Goal: Transaction & Acquisition: Purchase product/service

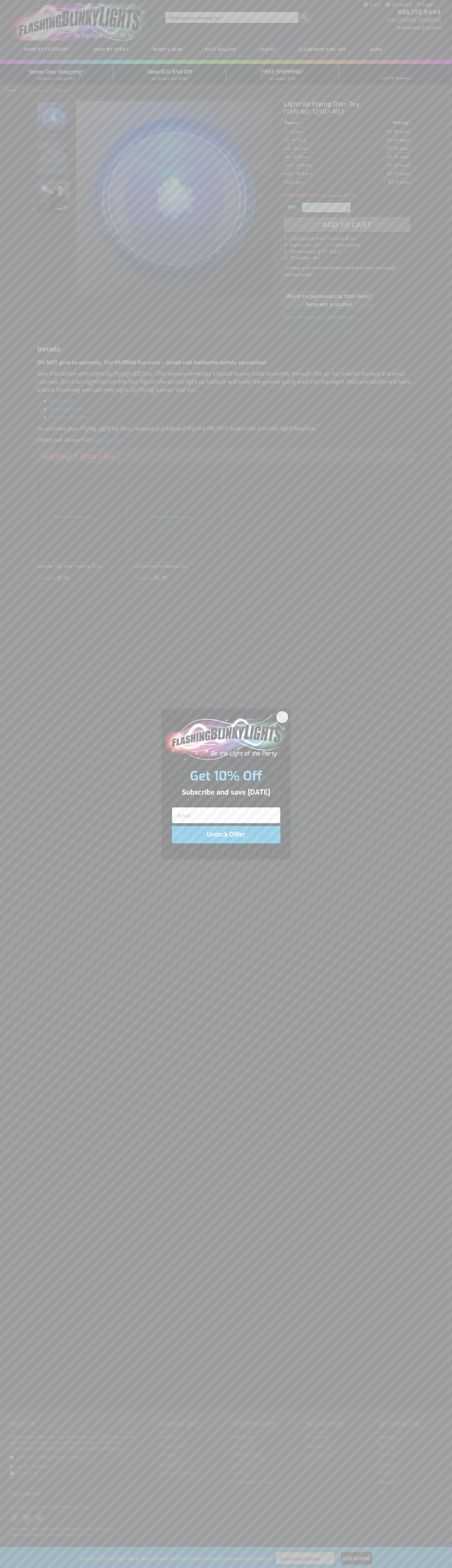
click at [282, 716] on icon "Close dialog" at bounding box center [281, 716] width 4 height 4
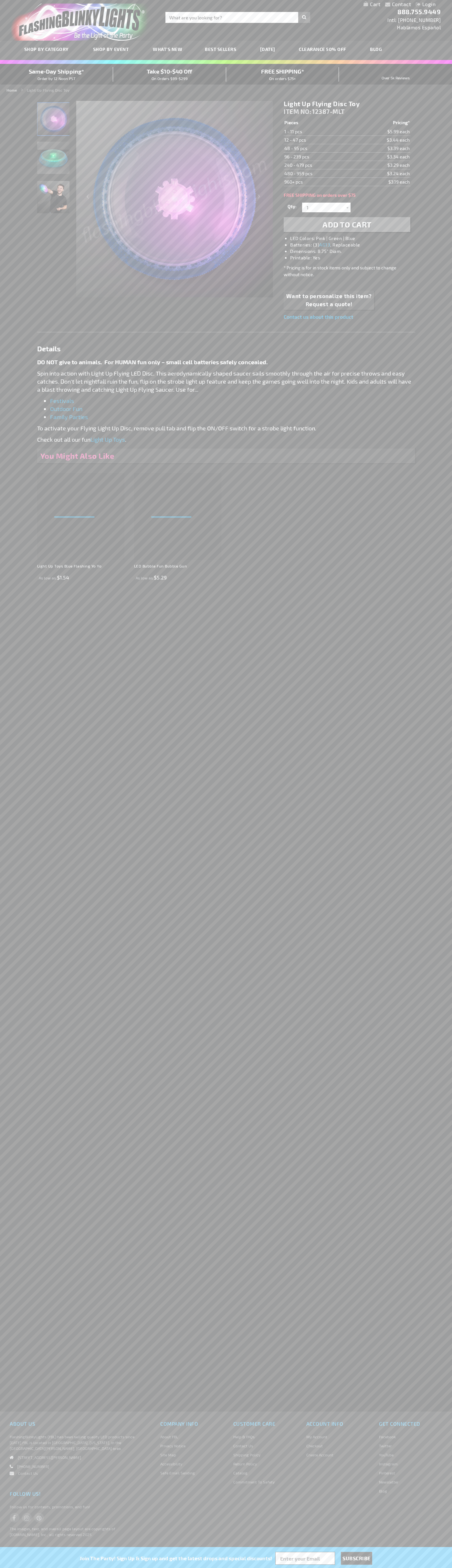
click at [347, 225] on span "Add to Cart" at bounding box center [347, 224] width 49 height 9
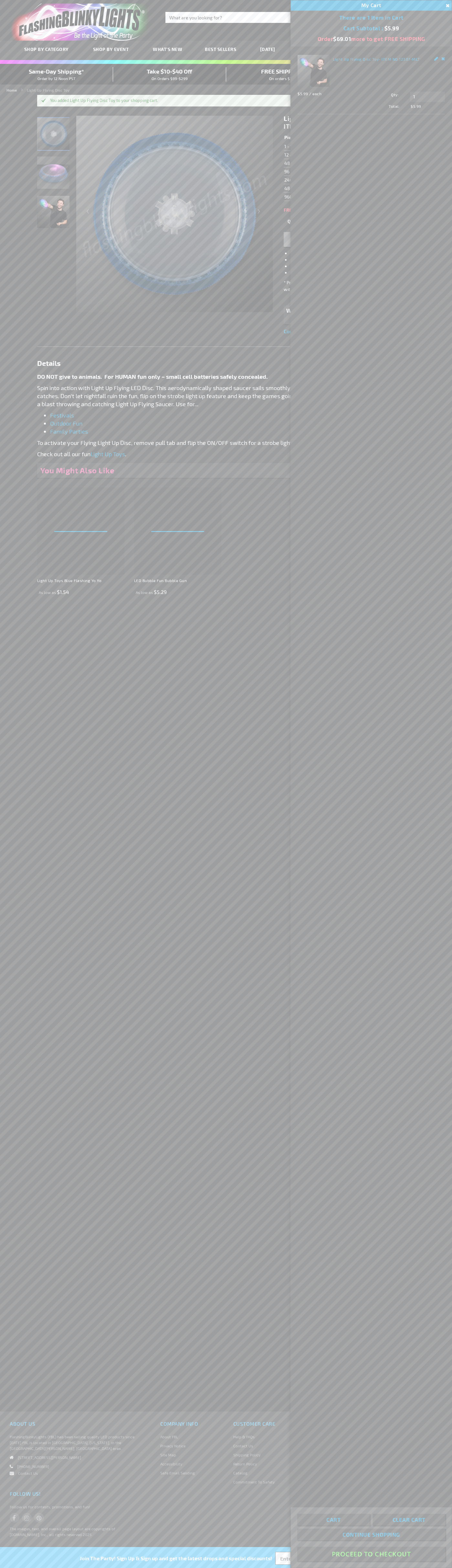
click at [371, 1554] on button "Proceed To Checkout" at bounding box center [371, 1554] width 148 height 15
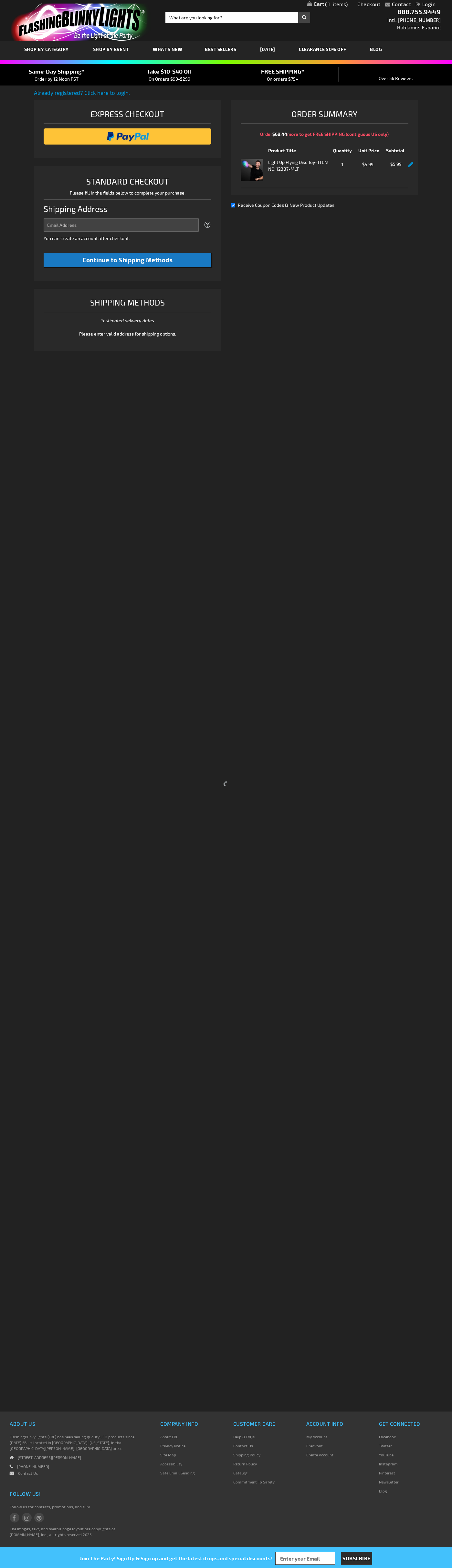
select select "US"
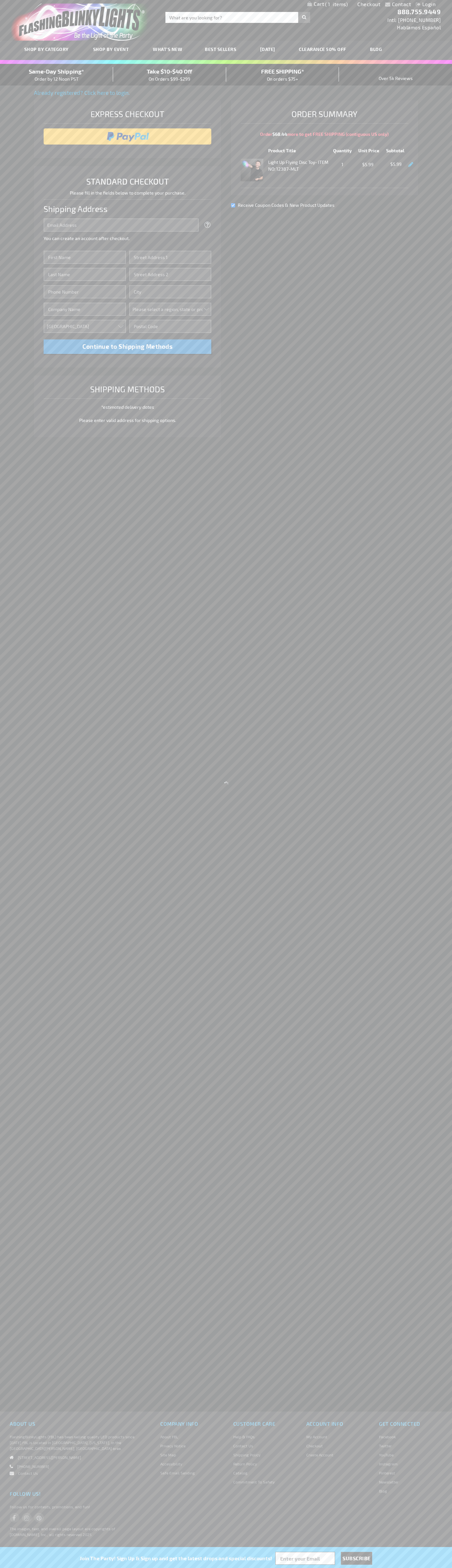
click at [369, 4] on link "Checkout" at bounding box center [369, 4] width 23 height 6
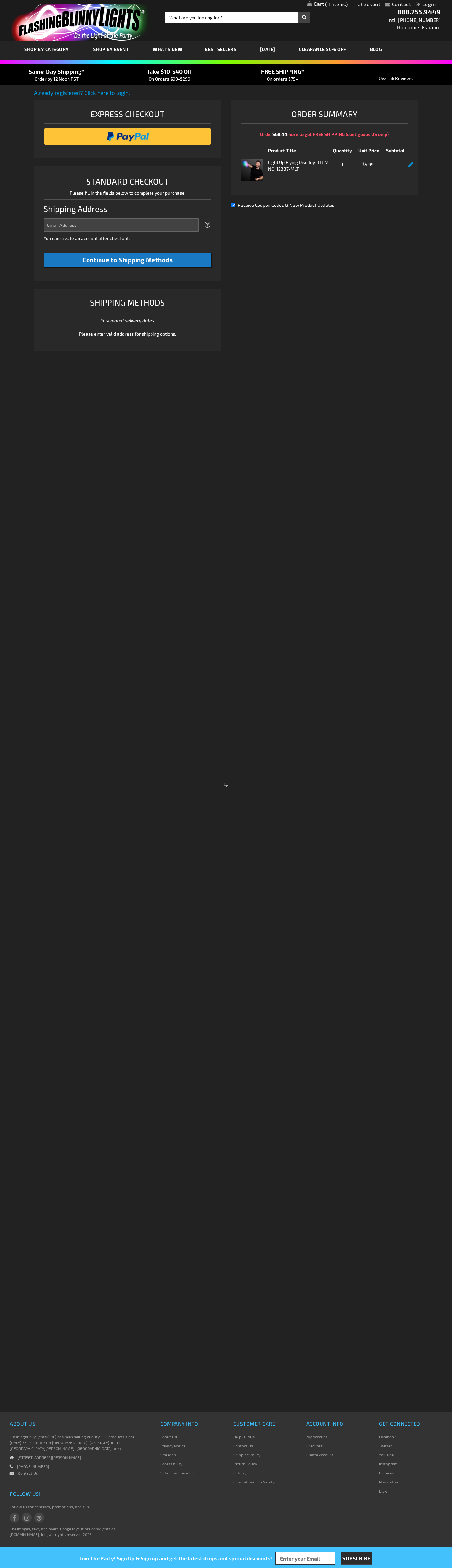
select select "US"
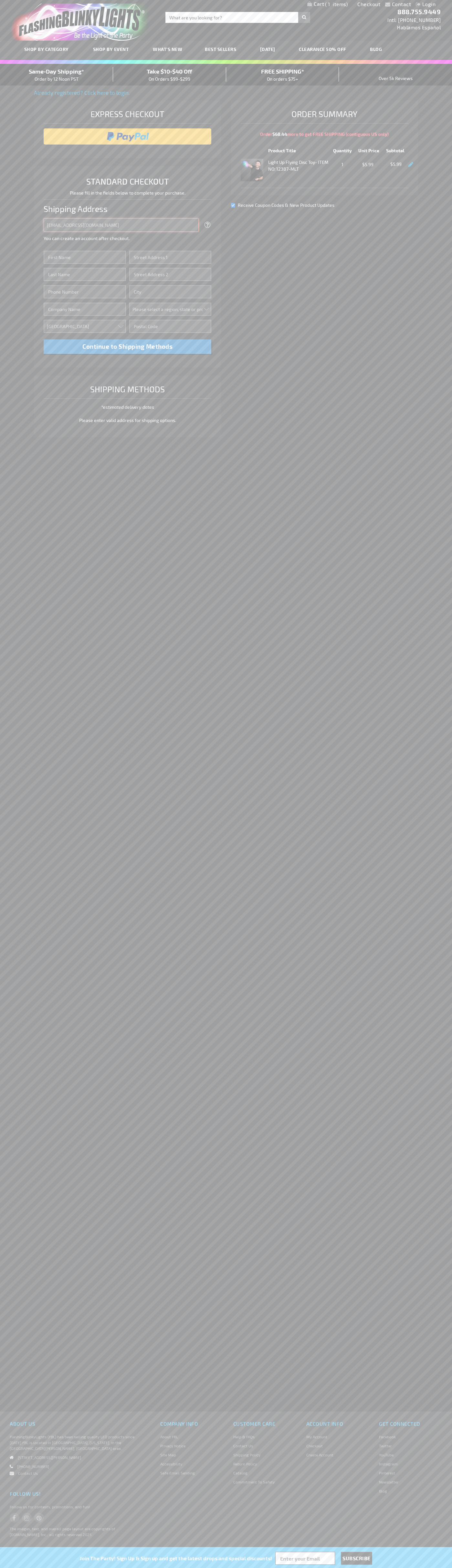
type input "johnsmith005@storebotmail.joonix.net"
type input "John"
type input "1600 Amphitheatre Parkway"
type input "First floor"
type input "mountain view"
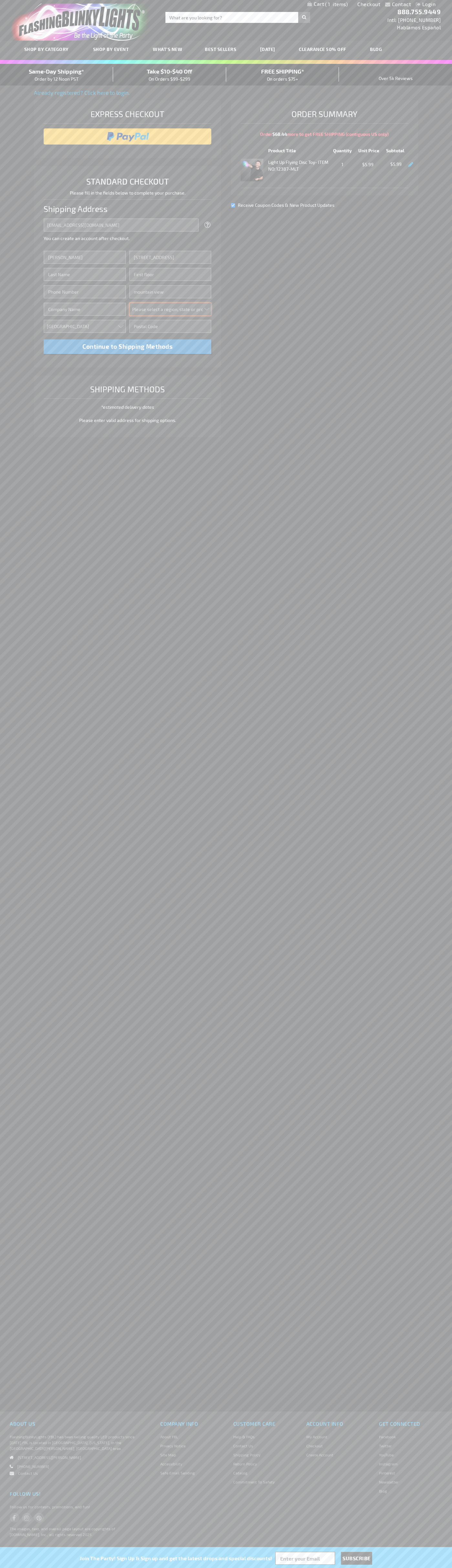
select select "12"
type input "94043"
type input "Smith"
type input "6502530000"
type input "John Smith"
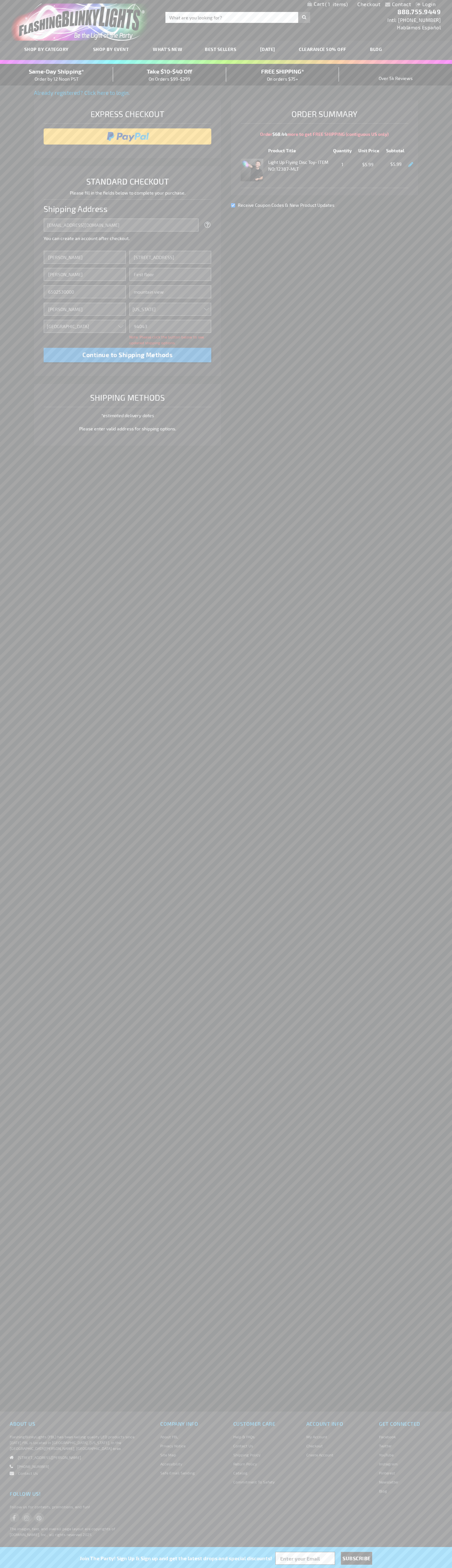
click at [57, 75] on div "Same-Day Shipping* Order by 12 Noon PST" at bounding box center [57, 74] width 113 height 15
click at [127, 136] on input "image" at bounding box center [127, 136] width 161 height 13
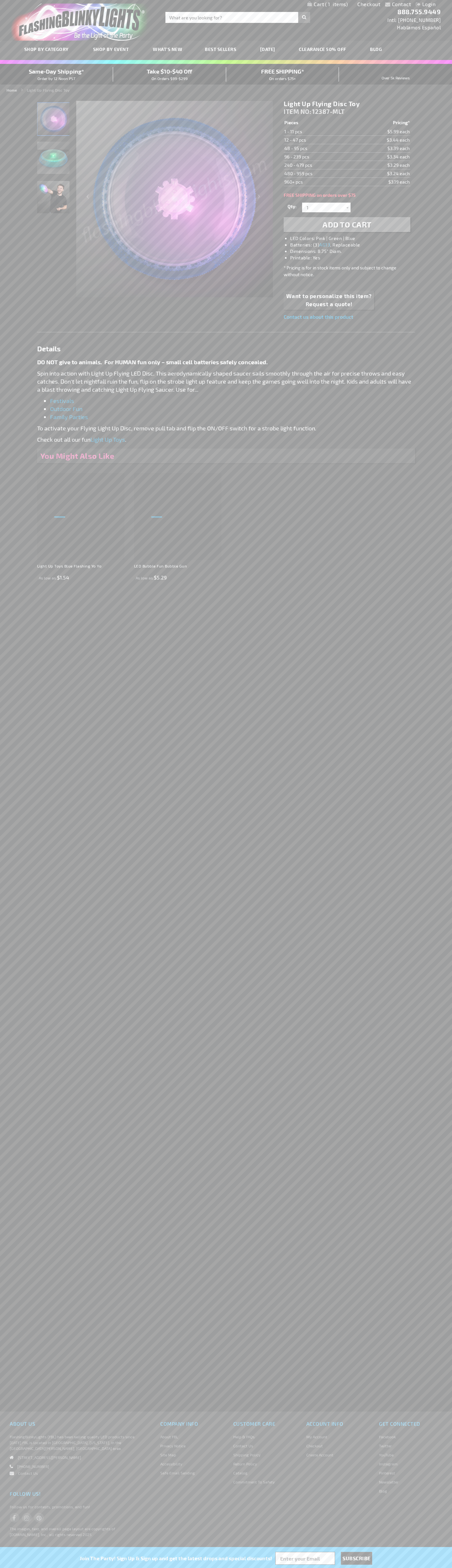
click at [327, 4] on span "1" at bounding box center [336, 4] width 23 height 6
